Goal: Information Seeking & Learning: Learn about a topic

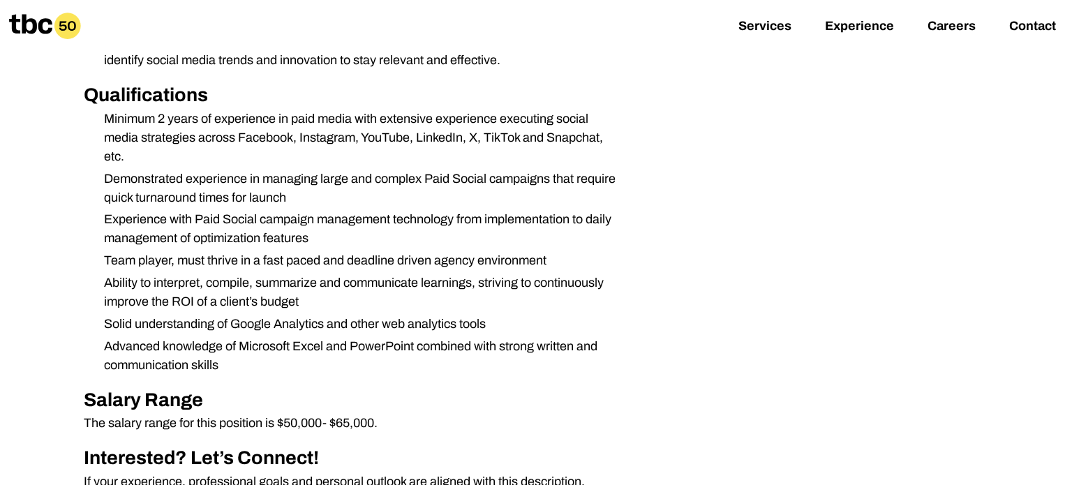
scroll to position [715, 0]
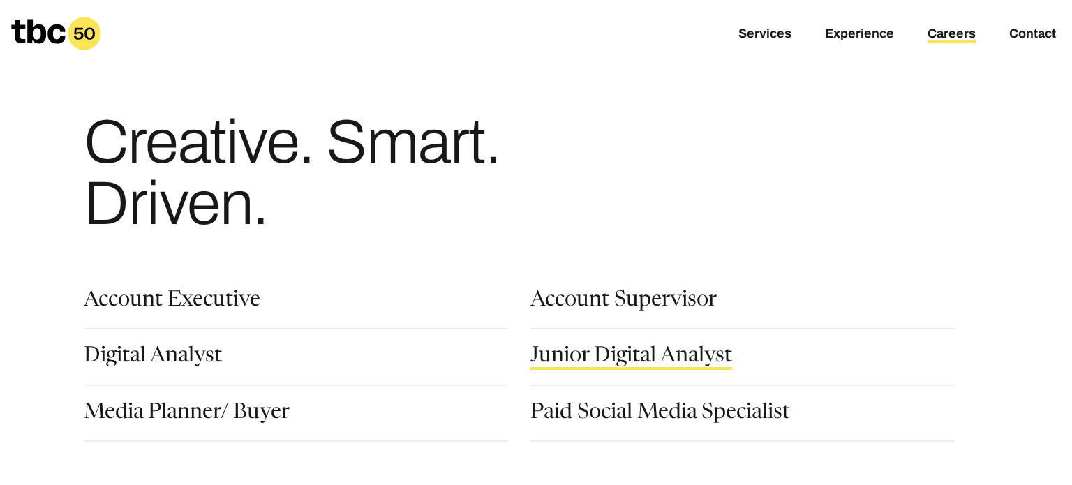
click at [618, 350] on link "Junior Digital Analyst" at bounding box center [632, 358] width 202 height 24
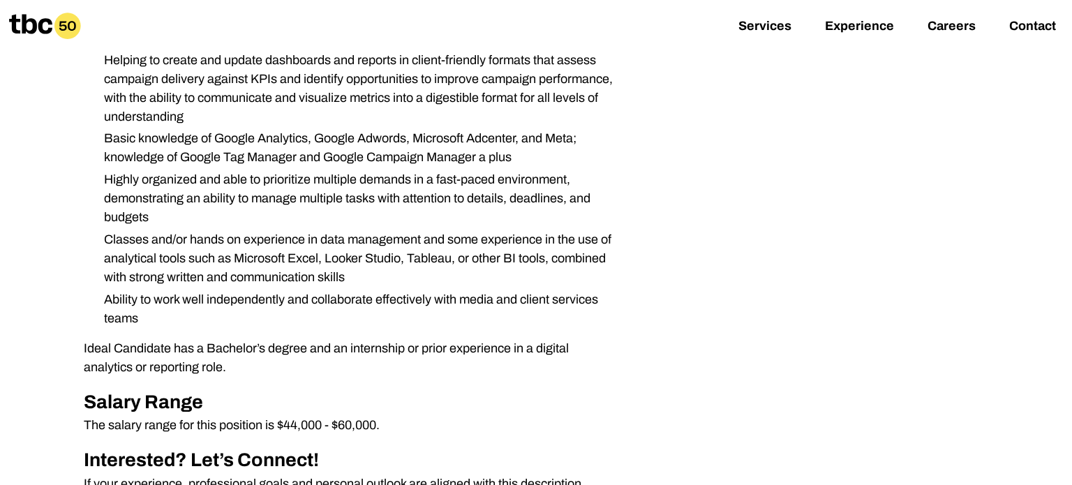
scroll to position [575, 0]
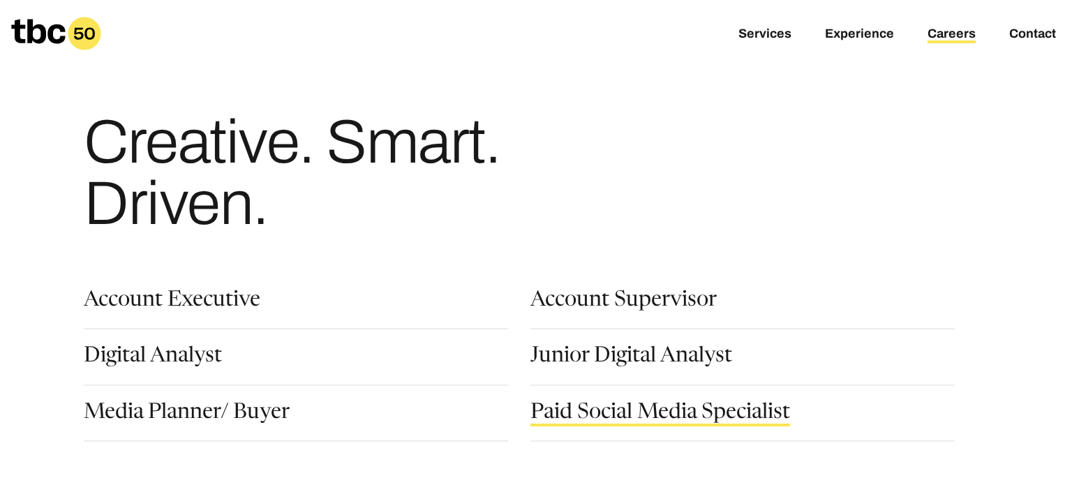
click at [531, 417] on link "Paid Social Media Specialist" at bounding box center [661, 415] width 260 height 24
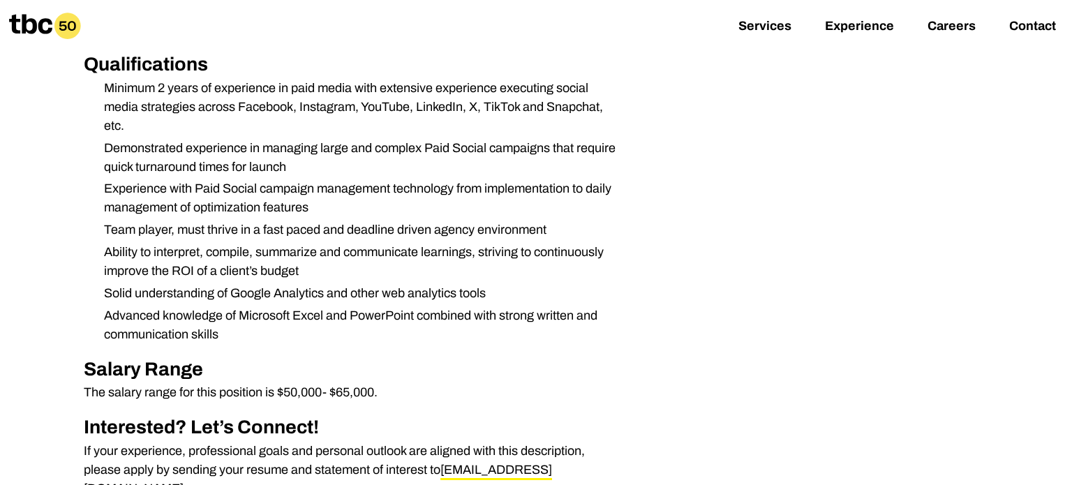
scroll to position [742, 0]
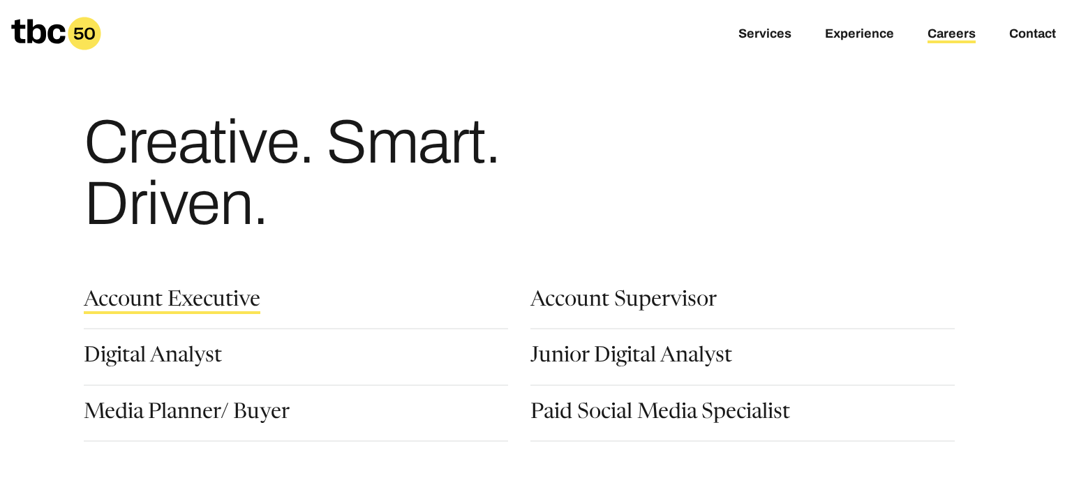
click at [200, 311] on link "Account Executive" at bounding box center [172, 302] width 177 height 24
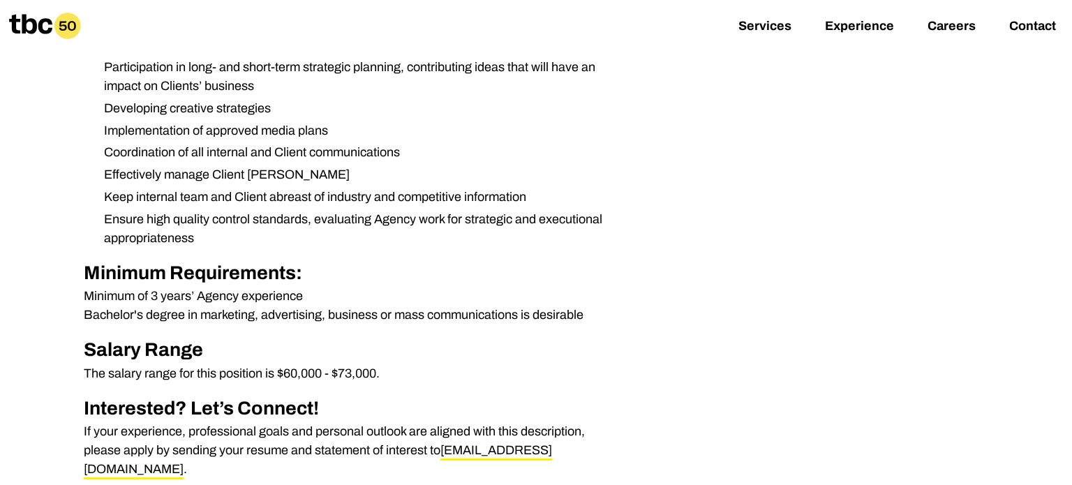
scroll to position [504, 0]
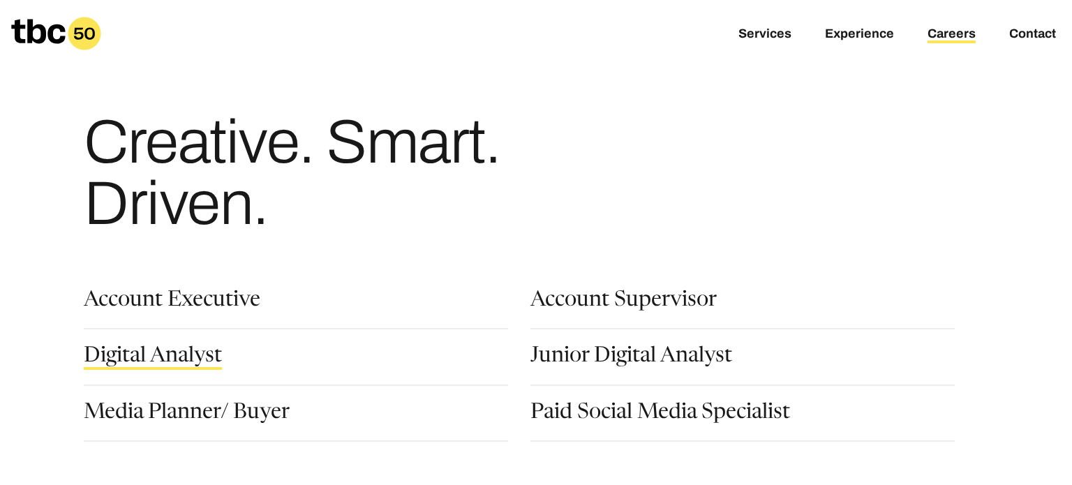
click at [188, 360] on link "Digital Analyst" at bounding box center [153, 358] width 138 height 24
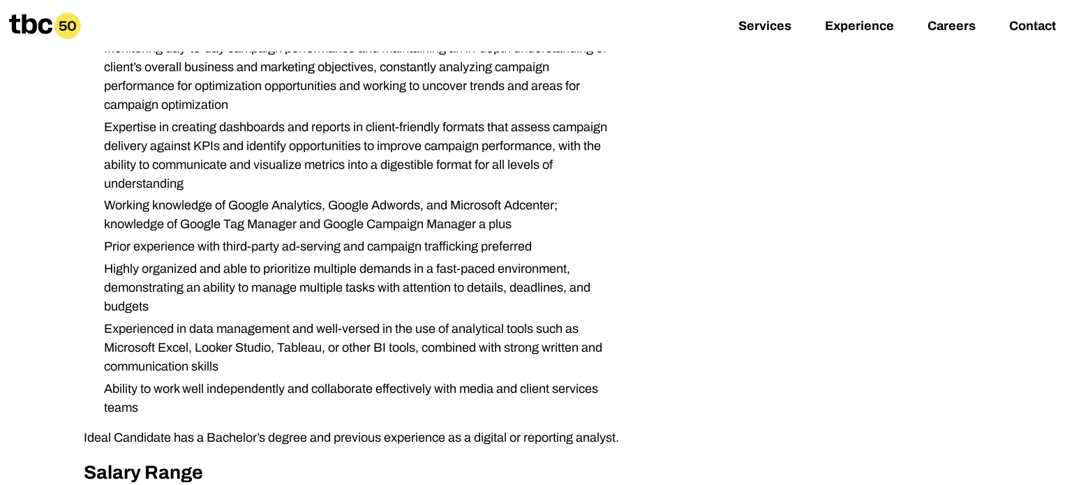
scroll to position [418, 0]
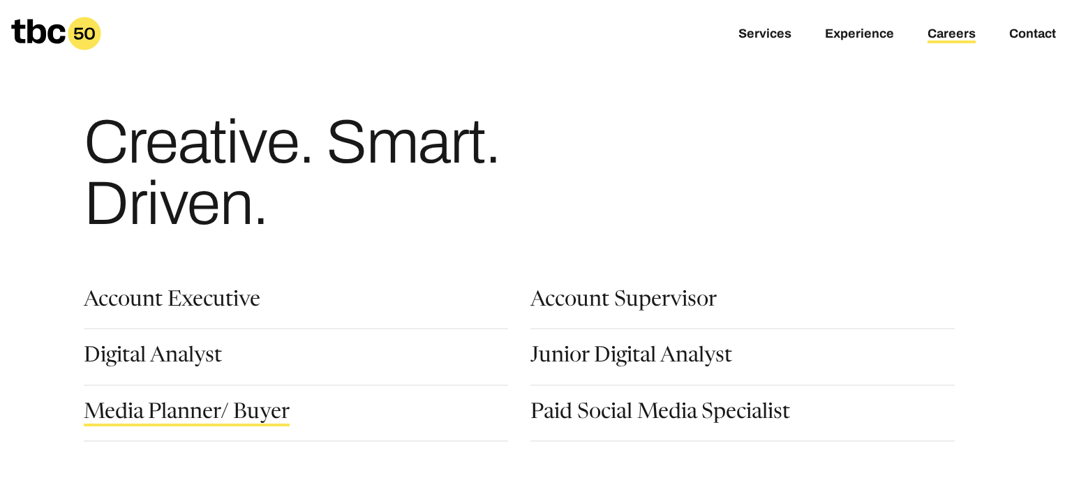
click at [235, 417] on link "Media Planner/ Buyer" at bounding box center [187, 415] width 206 height 24
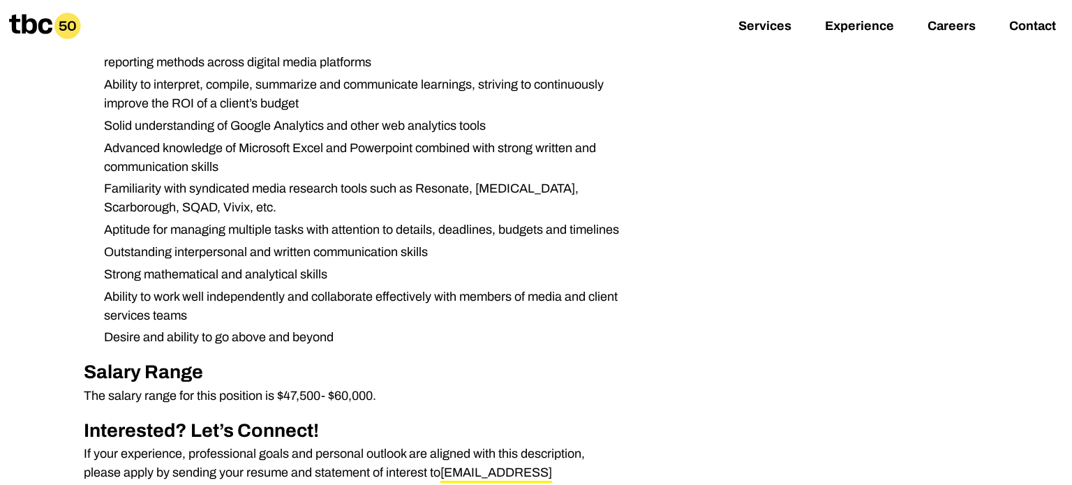
scroll to position [951, 0]
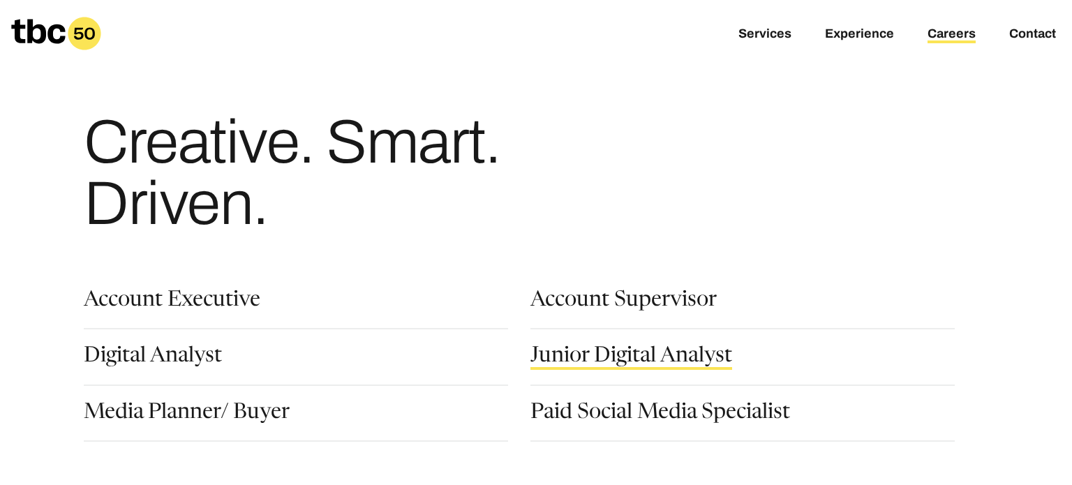
click at [609, 355] on link "Junior Digital Analyst" at bounding box center [632, 358] width 202 height 24
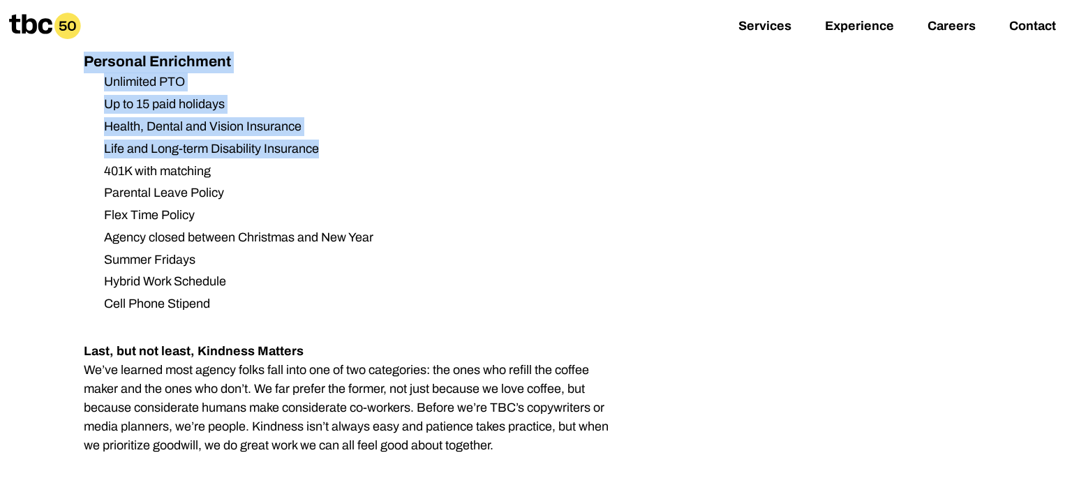
scroll to position [1777, 0]
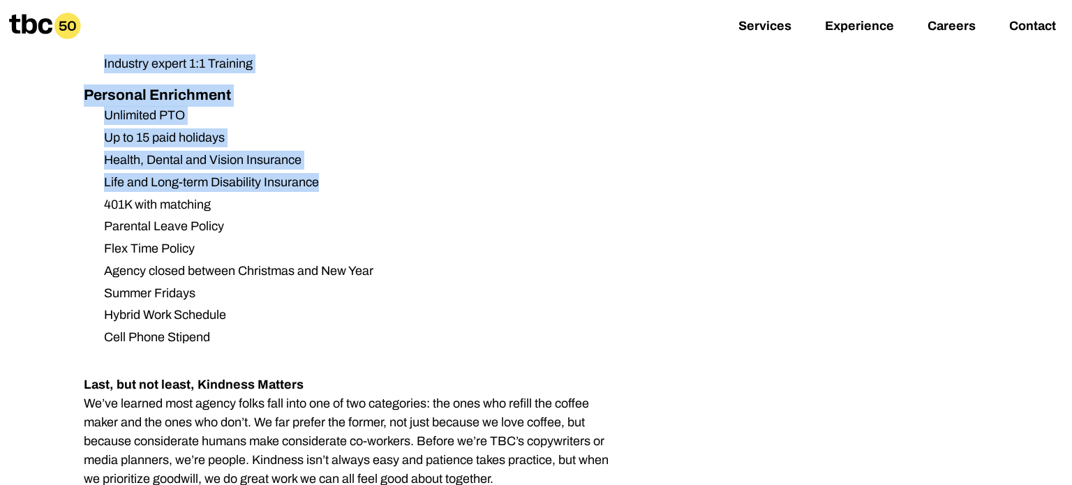
drag, startPoint x: 91, startPoint y: 188, endPoint x: 518, endPoint y: 443, distance: 497.2
copy div "Loremi Dolorsi Ametcon Ad elit se doeiusmod tempori utl e Dolore Magnaal Enimad…"
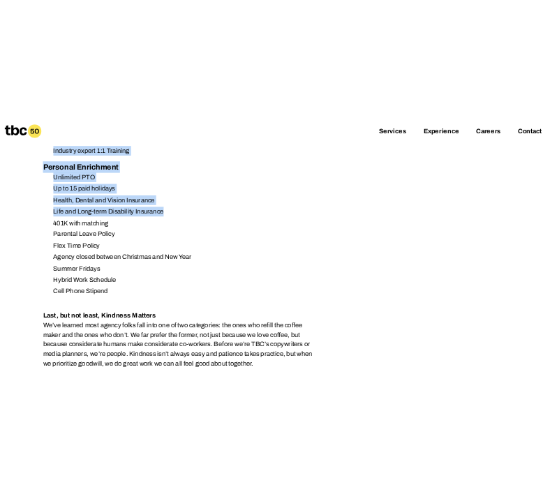
scroll to position [1835, 0]
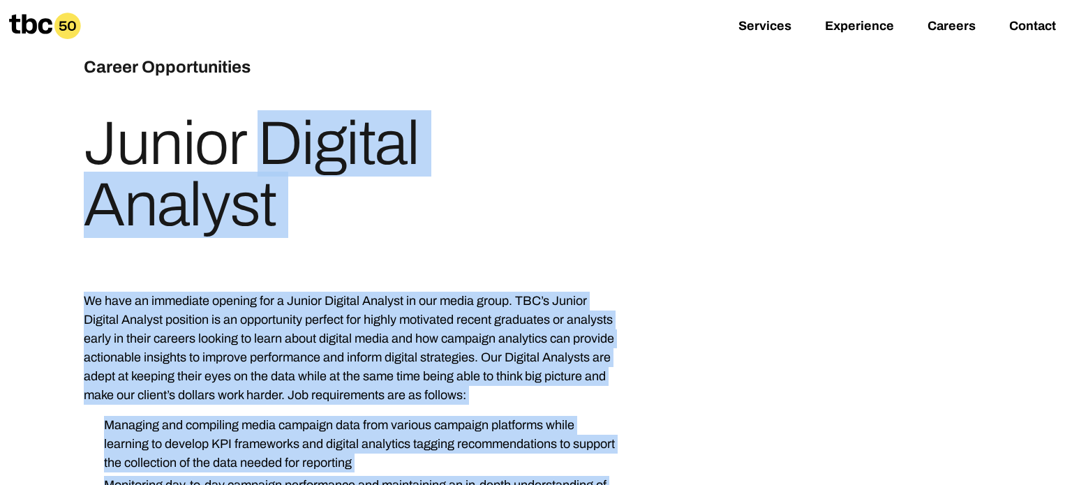
click at [458, 251] on div "Career Opportunities Junior Digital Analyst" at bounding box center [536, 133] width 905 height 274
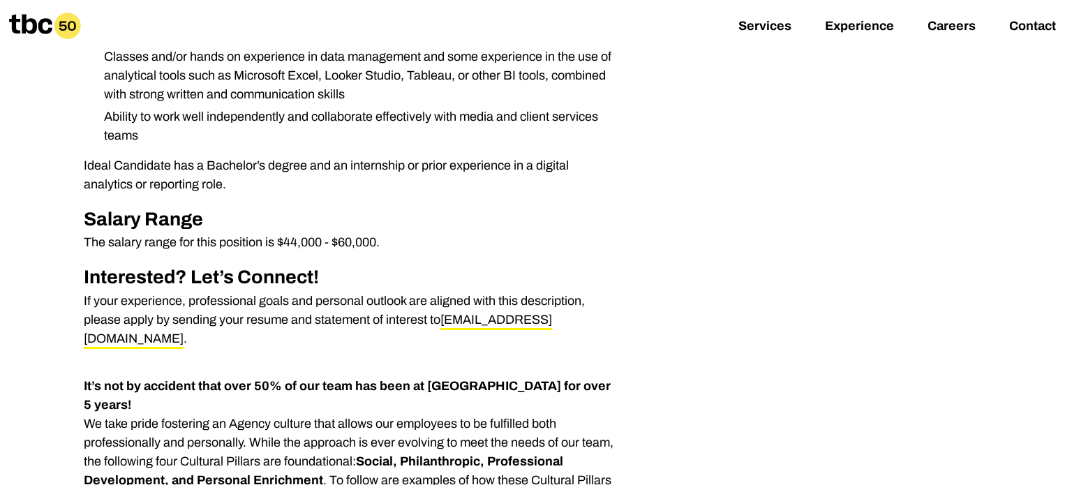
scroll to position [761, 0]
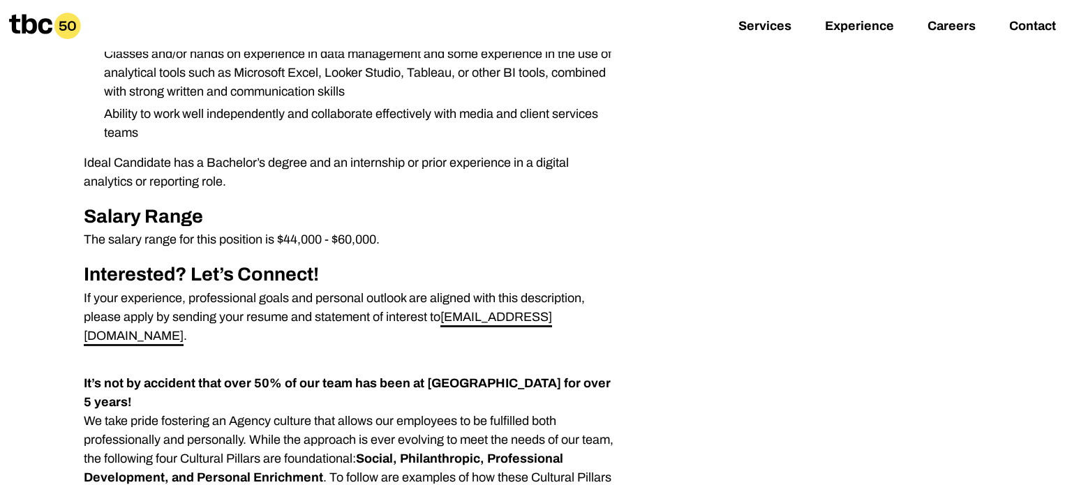
click at [445, 320] on link "[EMAIL_ADDRESS][DOMAIN_NAME]" at bounding box center [318, 328] width 468 height 36
drag, startPoint x: 441, startPoint y: 319, endPoint x: 552, endPoint y: 324, distance: 111.8
click at [552, 324] on p "If your experience, professional goals and personal outlook are aligned with th…" at bounding box center [352, 317] width 536 height 57
copy p "[EMAIL_ADDRESS][DOMAIN_NAME]"
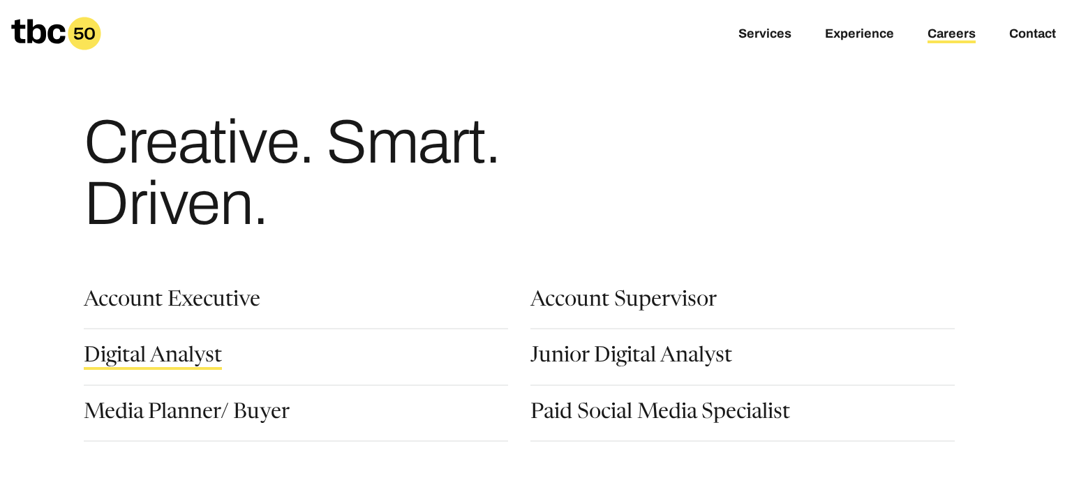
click at [177, 353] on link "Digital Analyst" at bounding box center [153, 358] width 138 height 24
click at [203, 422] on link "Media Planner/ Buyer" at bounding box center [187, 415] width 206 height 24
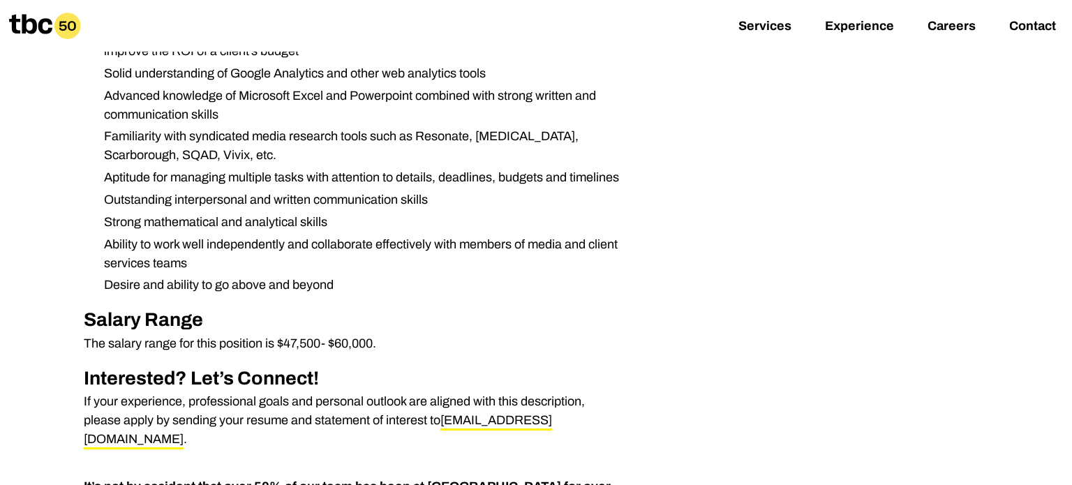
scroll to position [1005, 0]
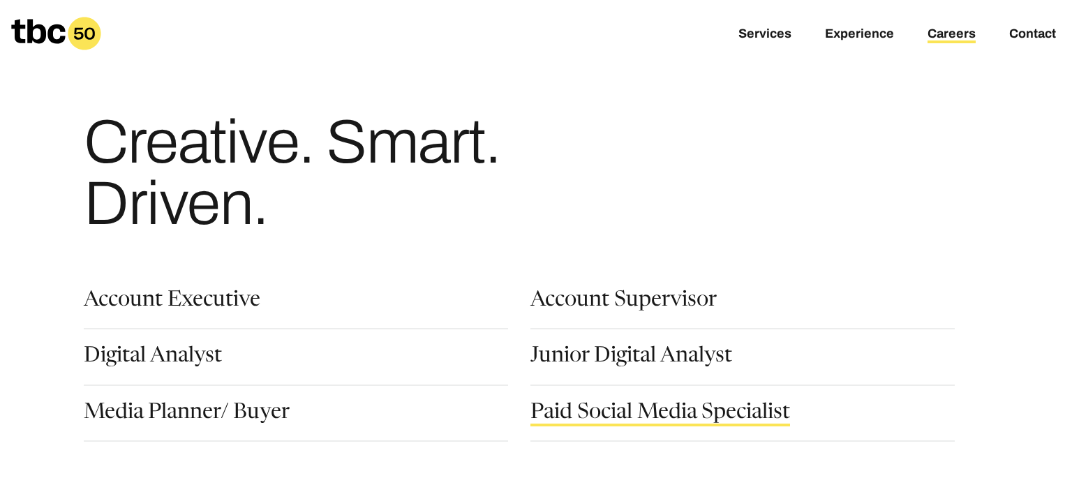
click at [613, 411] on link "Paid Social Media Specialist" at bounding box center [661, 415] width 260 height 24
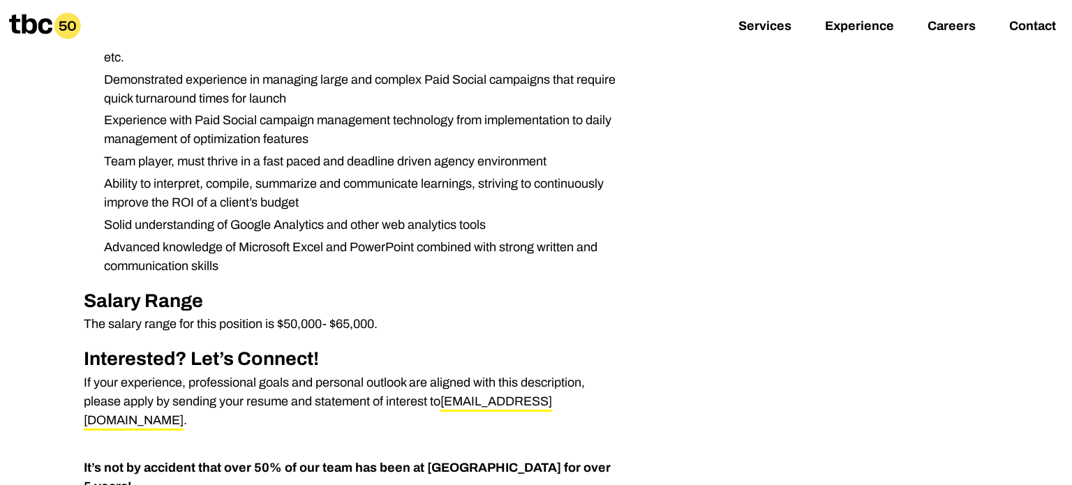
scroll to position [818, 0]
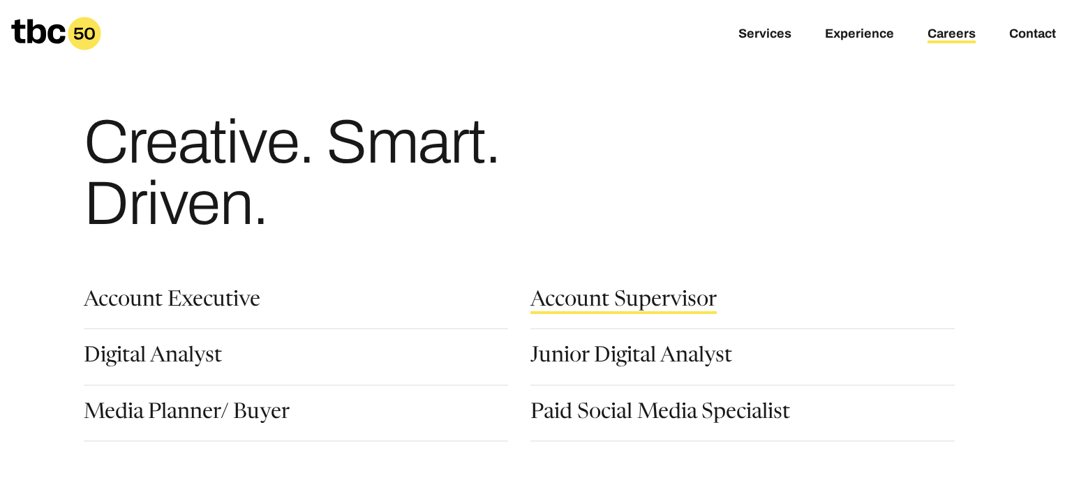
click at [617, 302] on link "Account Supervisor" at bounding box center [624, 302] width 186 height 24
